Goal: Task Accomplishment & Management: Manage account settings

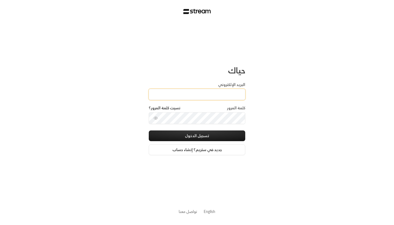
type input "[EMAIL_ADDRESS][DOMAIN_NAME]"
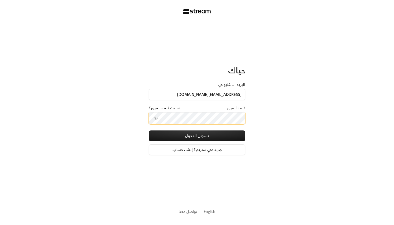
click at [197, 137] on button "تسجيل الدخول" at bounding box center [197, 136] width 97 height 11
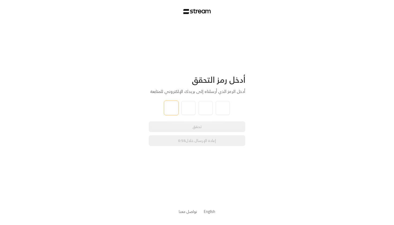
click at [175, 102] on input "tel" at bounding box center [171, 108] width 14 height 14
type input "1"
type input "7"
type input "8"
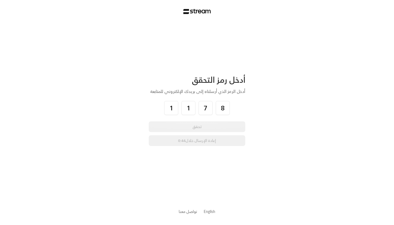
click at [123, 102] on div "أدخل رمز التحقق أدخل الرمز الذي أرسلناه إلى بريدك الإلكتروني للمتابعة 1 1 7 8 ت…" at bounding box center [197, 112] width 394 height 225
click at [168, 130] on div "تحقق إعادة الإرسال خلال 0:42" at bounding box center [197, 134] width 97 height 25
